Goal: Transaction & Acquisition: Purchase product/service

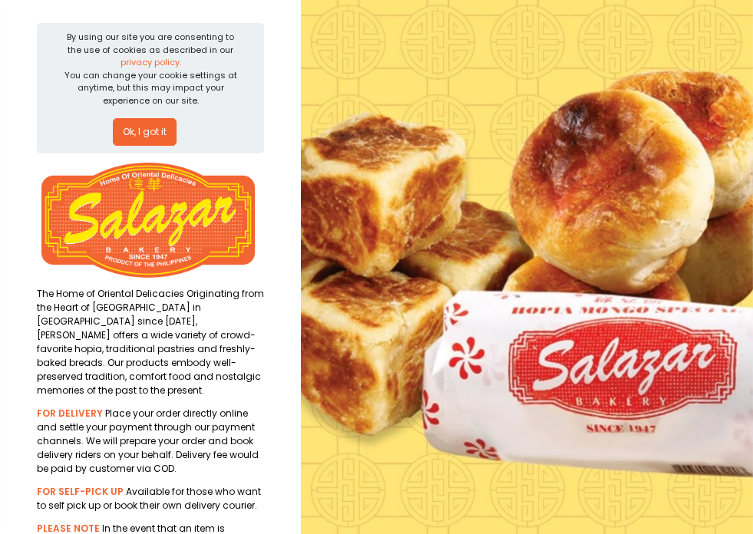
click at [152, 129] on button "Ok, I got it" at bounding box center [145, 132] width 64 height 28
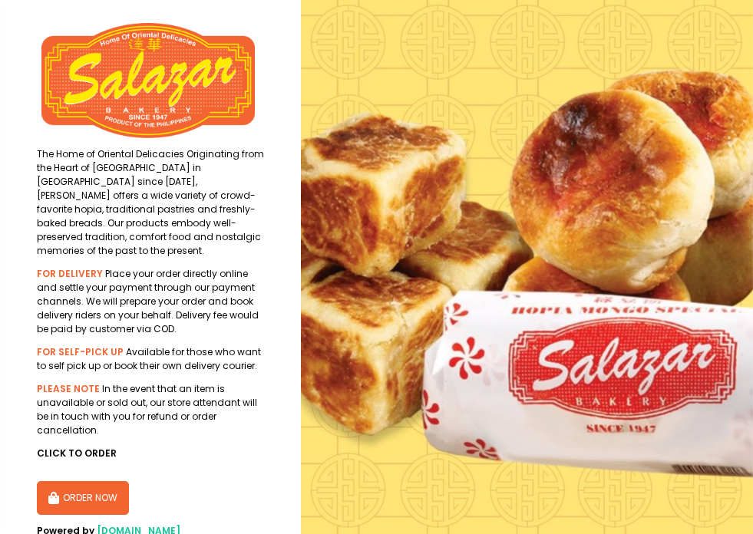
scroll to position [36, 0]
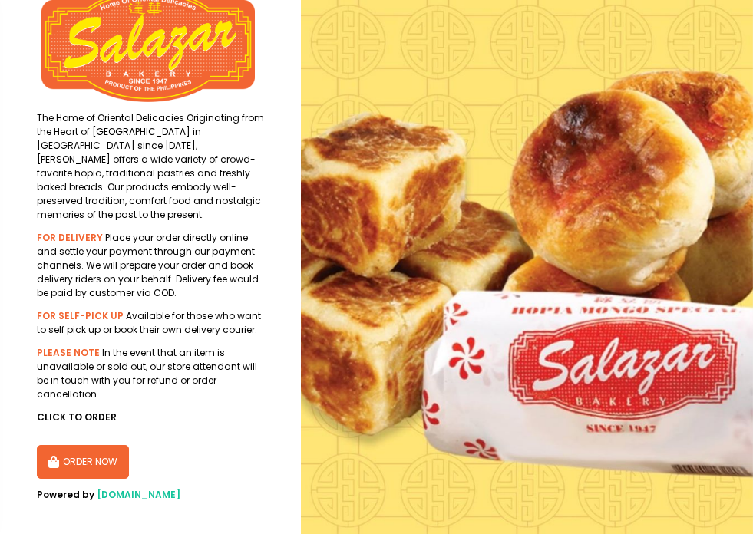
click at [77, 452] on button "ORDER NOW" at bounding box center [83, 462] width 92 height 34
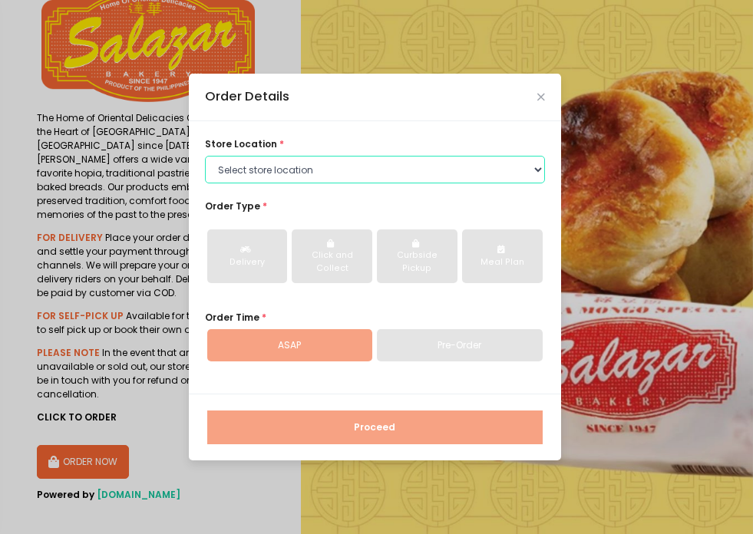
click at [309, 167] on select "Select store location [PERSON_NAME][GEOGRAPHIC_DATA] - [GEOGRAPHIC_DATA] [PERSO…" at bounding box center [375, 170] width 340 height 28
select select "614991c5c0144a0f30db12bd"
click at [205, 156] on select "Select store location [PERSON_NAME][GEOGRAPHIC_DATA] - [GEOGRAPHIC_DATA] [PERSO…" at bounding box center [375, 170] width 340 height 28
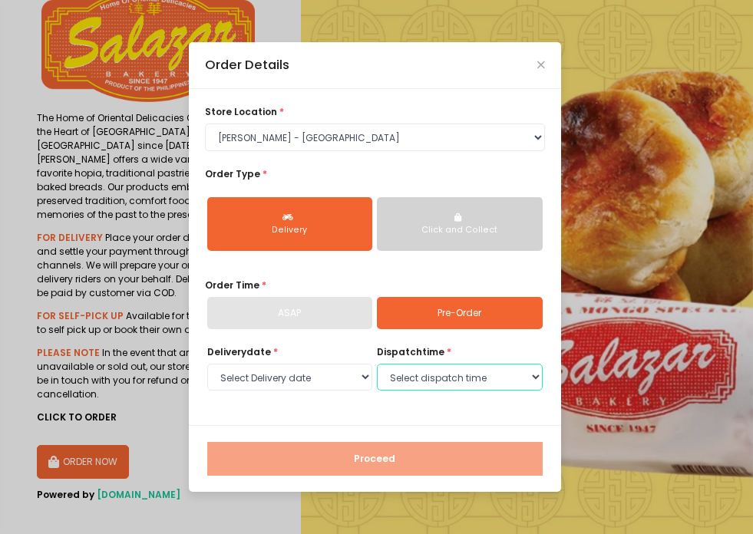
click at [474, 383] on select "Select dispatch time" at bounding box center [460, 378] width 166 height 28
click at [343, 385] on div "Delivery date * Select Delivery date [DATE]" at bounding box center [290, 369] width 166 height 48
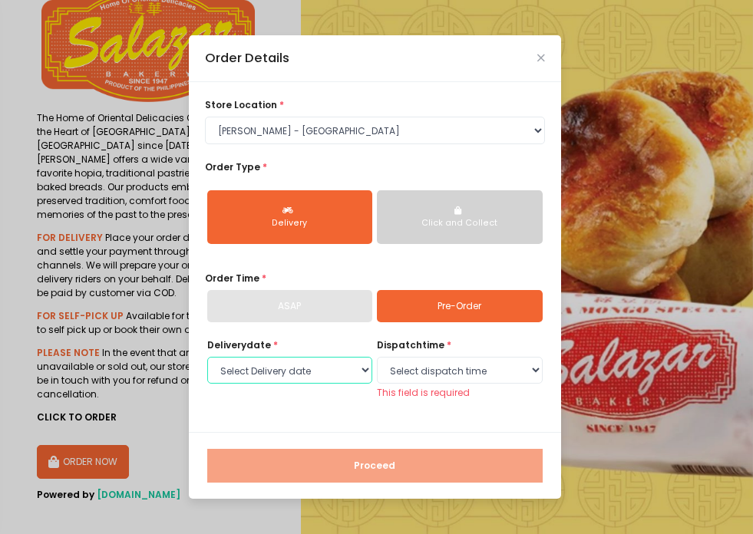
select select "[DATE]"
click at [207, 363] on select "Select Delivery date [DATE]" at bounding box center [290, 371] width 166 height 28
click at [421, 365] on select "Select dispatch time 10:00 AM - 10:30 AM 10:30 AM - 11:00 AM 11:00 AM - 11:30 A…" at bounding box center [460, 371] width 166 height 28
select select "10:00"
click at [377, 363] on select "Select dispatch time 10:00 AM - 10:30 AM 10:30 AM - 11:00 AM 11:00 AM - 11:30 A…" at bounding box center [460, 371] width 166 height 28
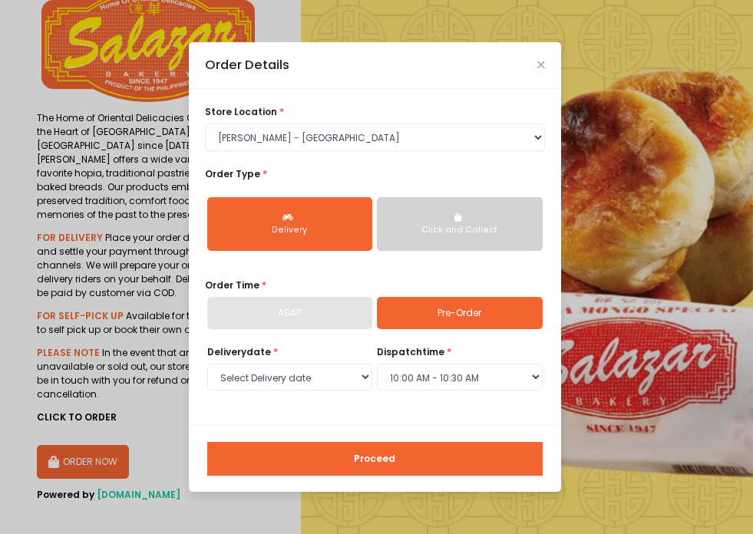
click at [426, 463] on button "Proceed" at bounding box center [375, 459] width 336 height 34
